Goal: Navigation & Orientation: Find specific page/section

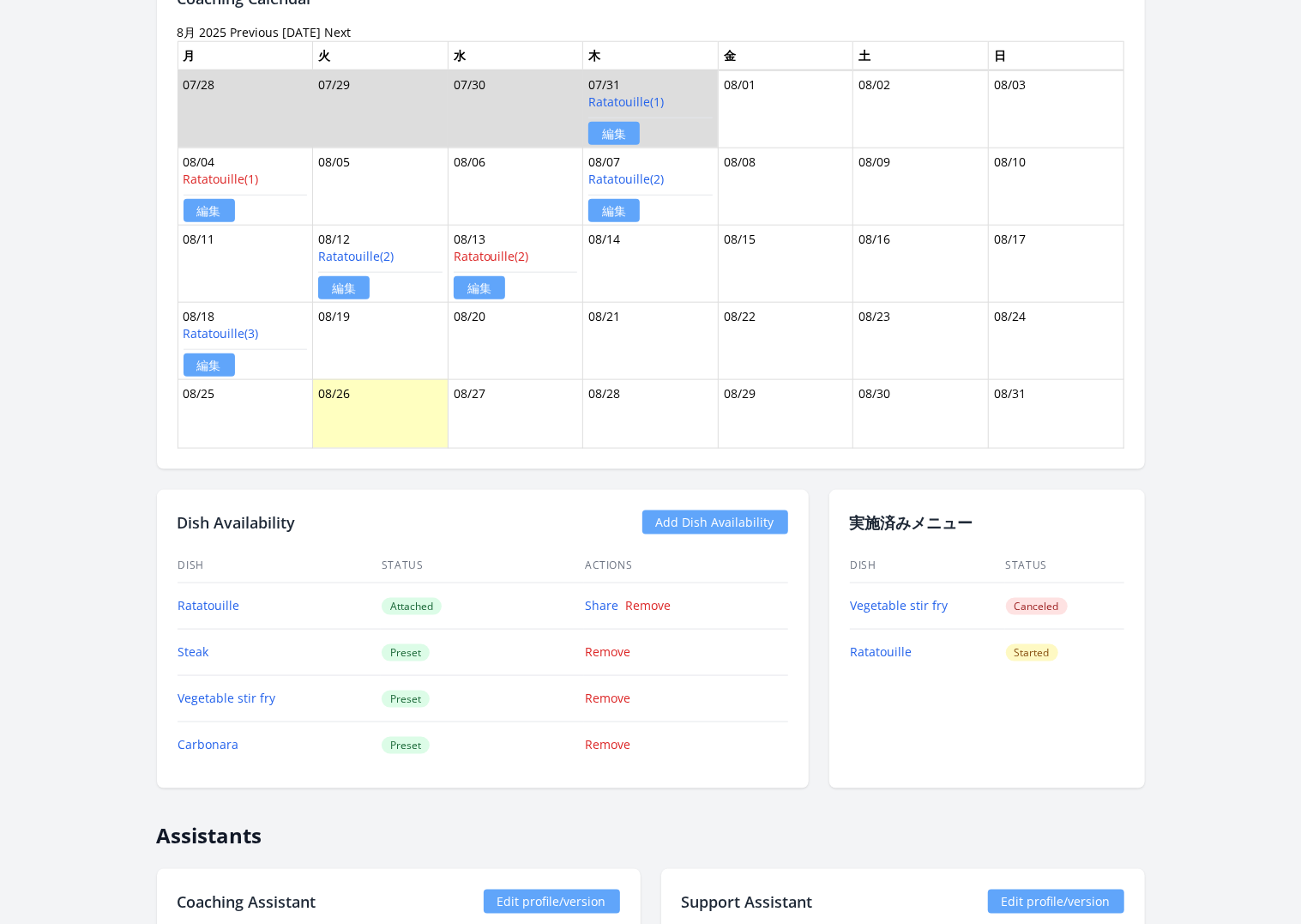
scroll to position [1034, 0]
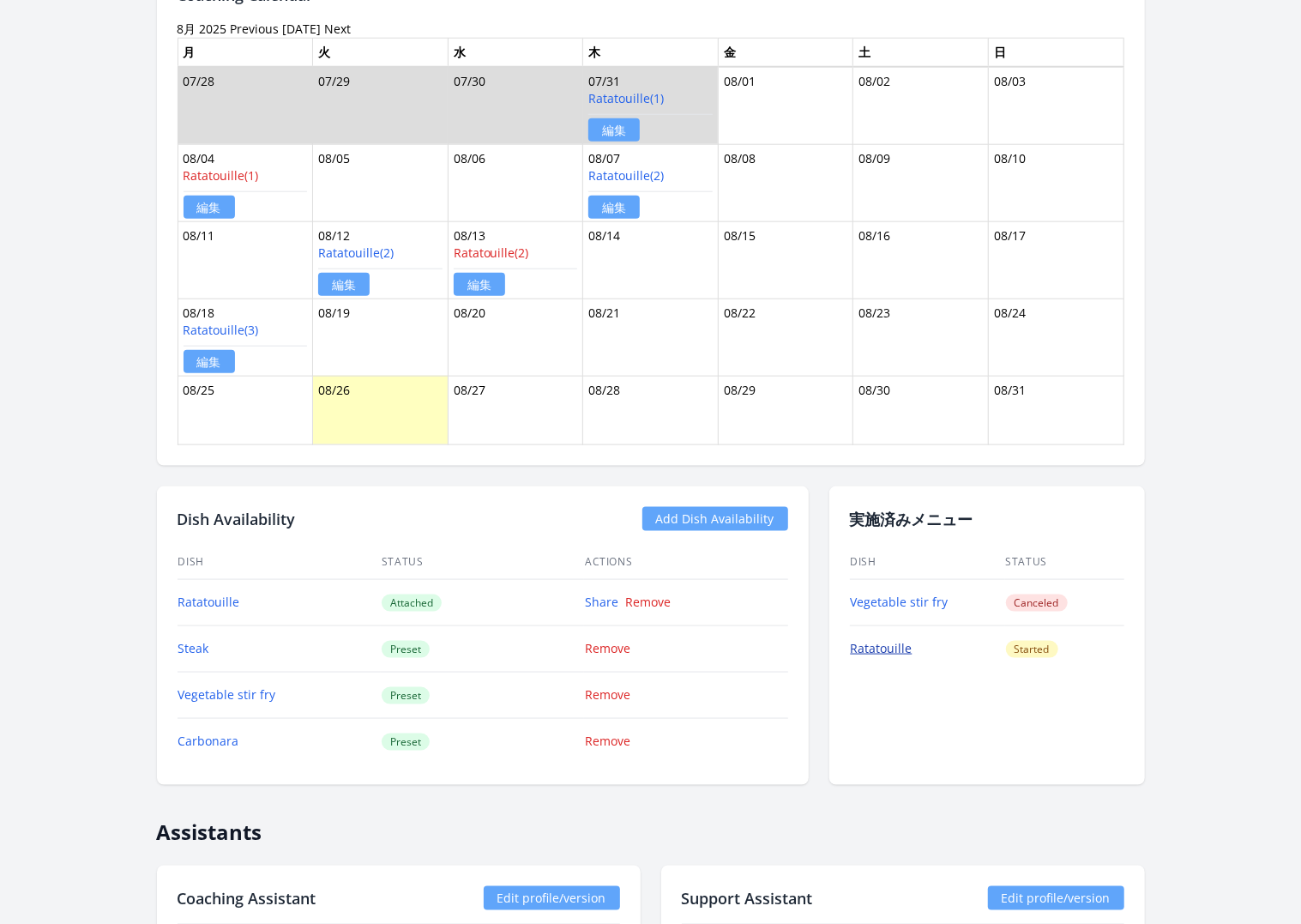
click at [883, 640] on link "Ratatouille" at bounding box center [882, 648] width 62 height 17
